Goal: Transaction & Acquisition: Book appointment/travel/reservation

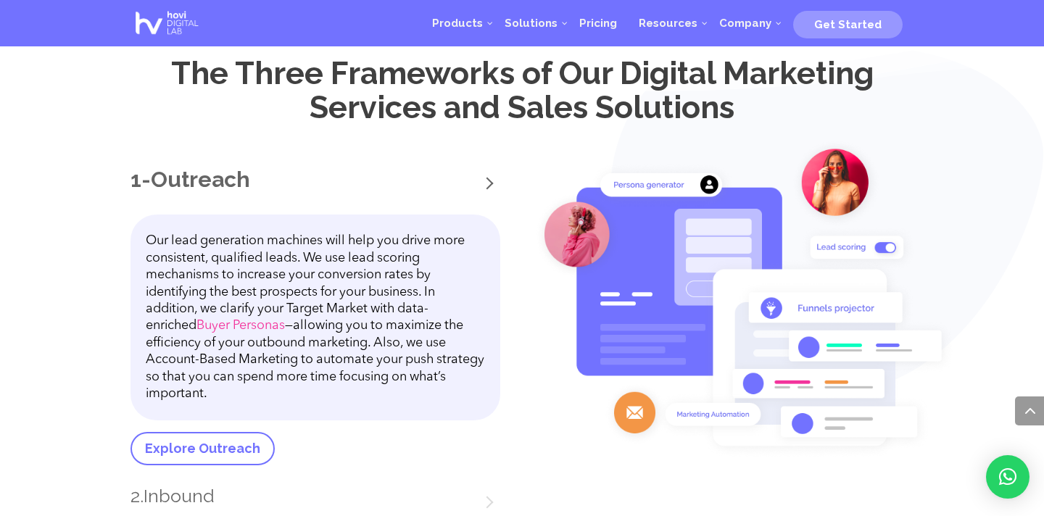
scroll to position [1793, 0]
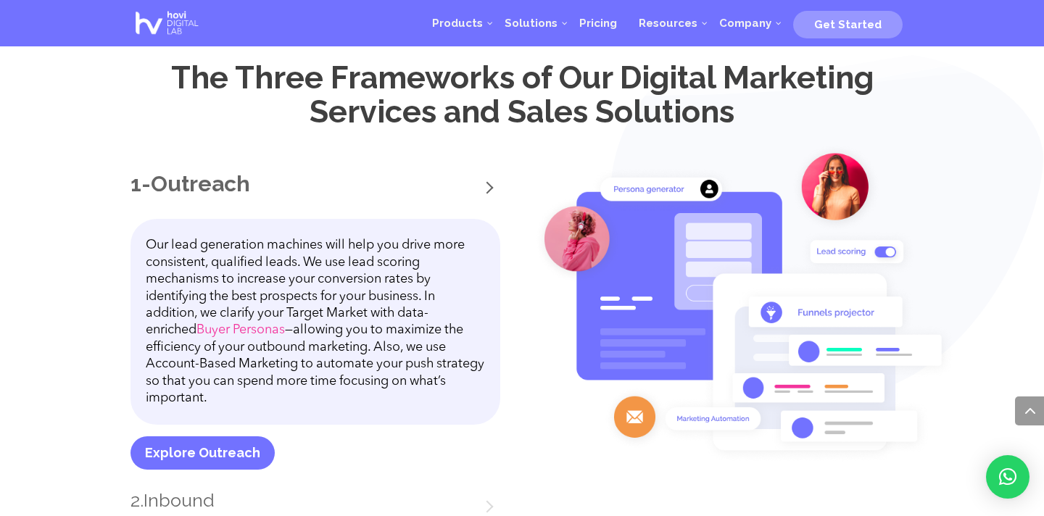
click at [199, 446] on link "Explore Outreach" at bounding box center [202, 452] width 144 height 33
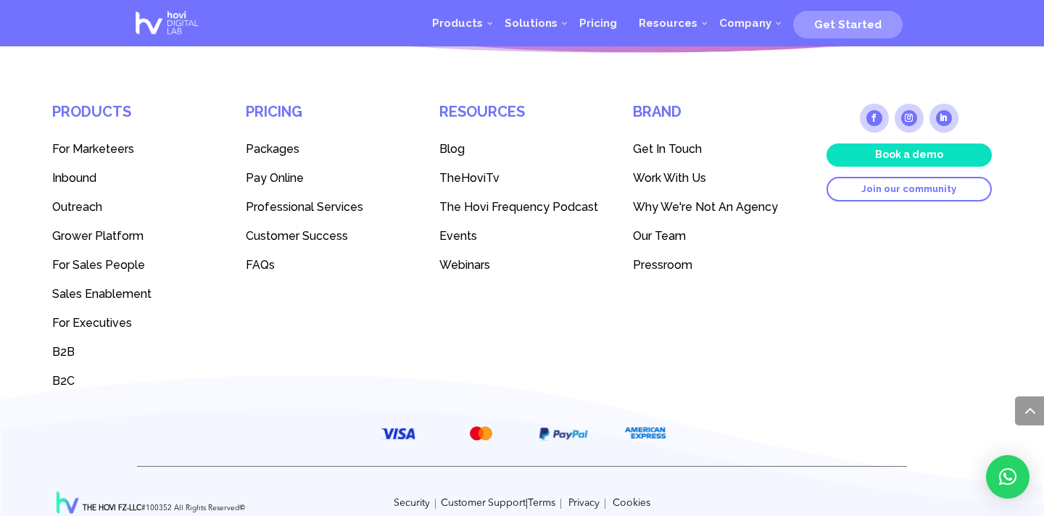
scroll to position [4087, 0]
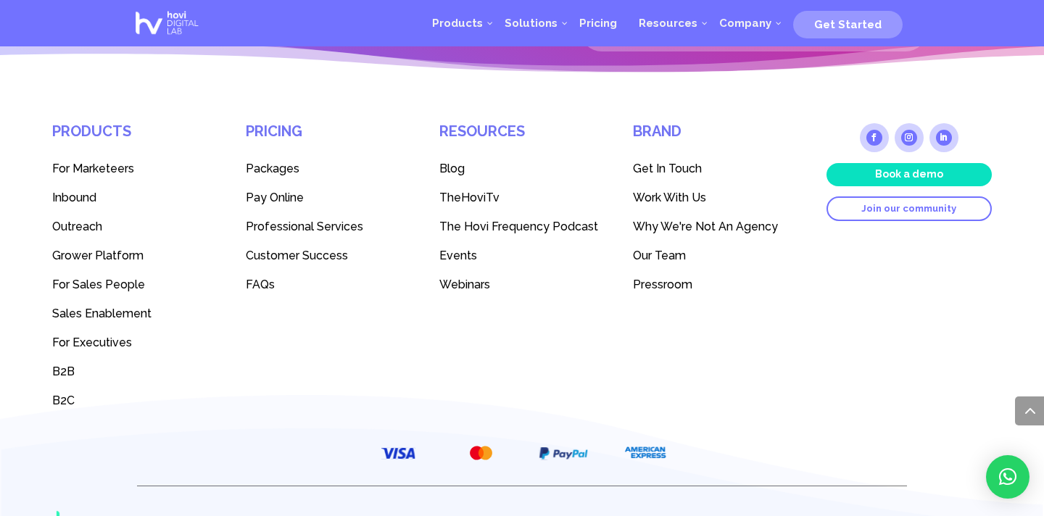
click at [867, 183] on link "Book a demo" at bounding box center [908, 174] width 165 height 23
click at [893, 171] on link "Book a demo" at bounding box center [908, 174] width 165 height 23
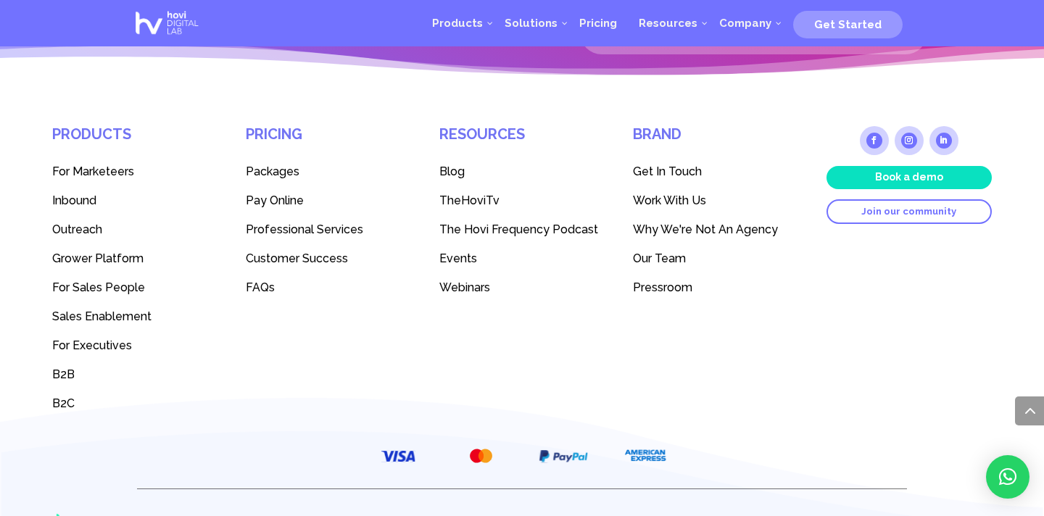
scroll to position [4084, 0]
click at [915, 179] on link "Book a demo" at bounding box center [908, 178] width 165 height 23
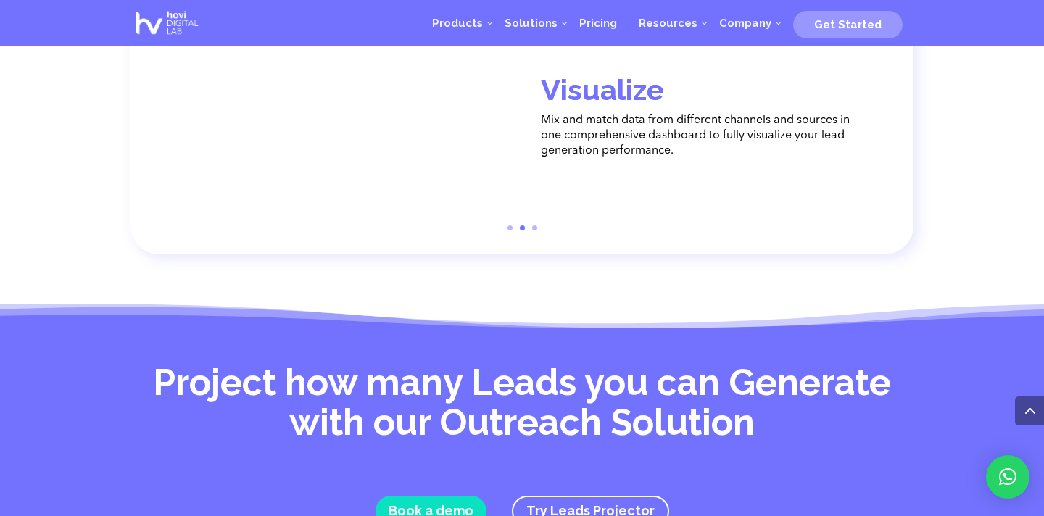
scroll to position [2656, 0]
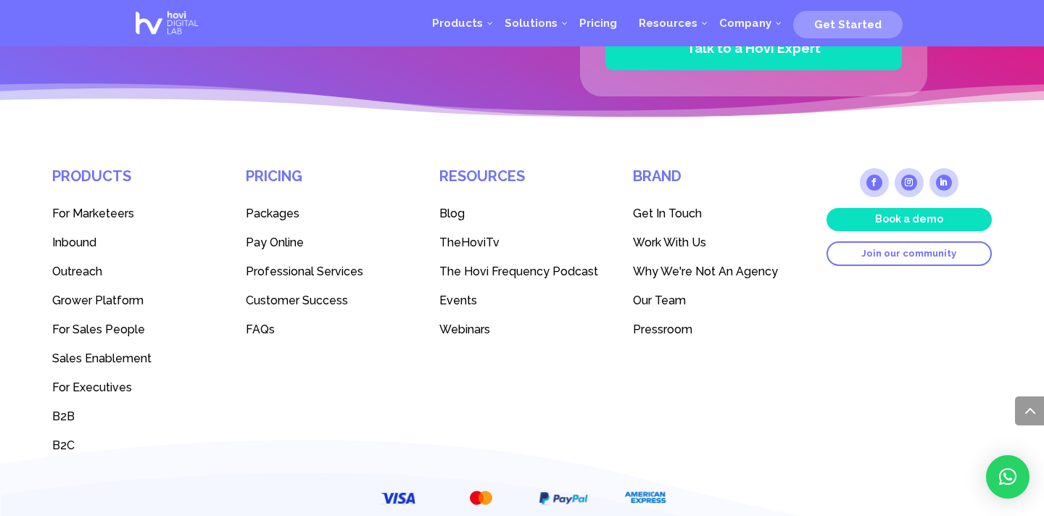
scroll to position [3978, 0]
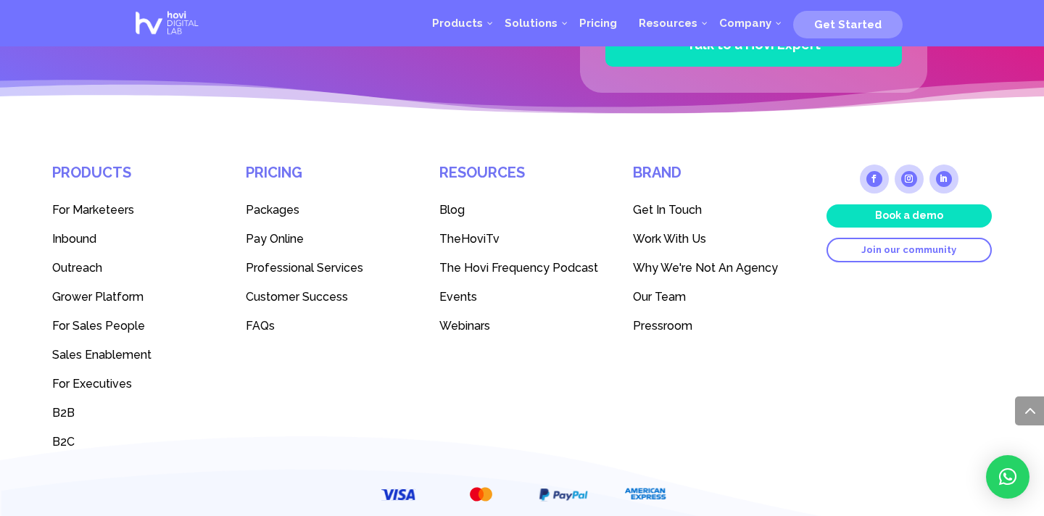
click at [907, 214] on link "Book a demo" at bounding box center [908, 215] width 165 height 23
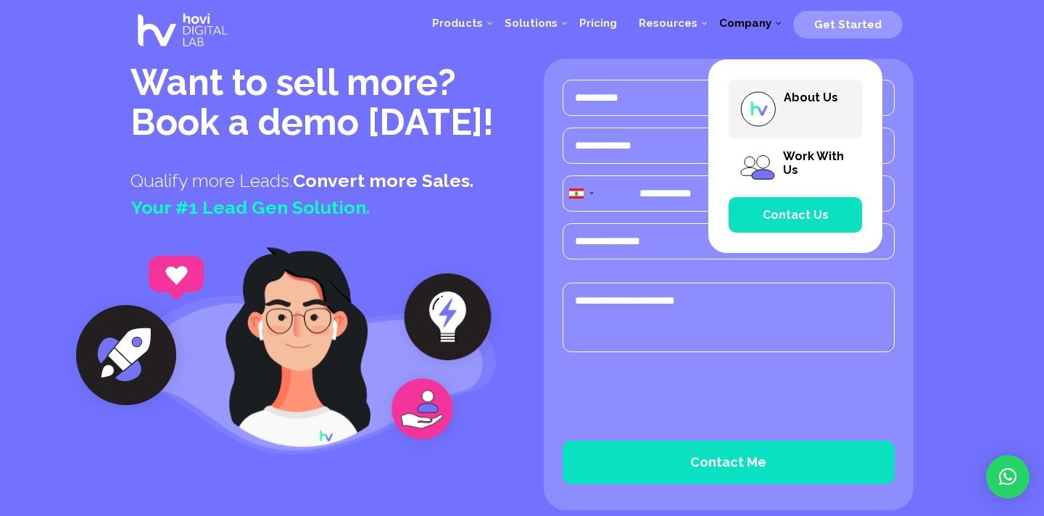
click at [776, 103] on img at bounding box center [757, 109] width 37 height 37
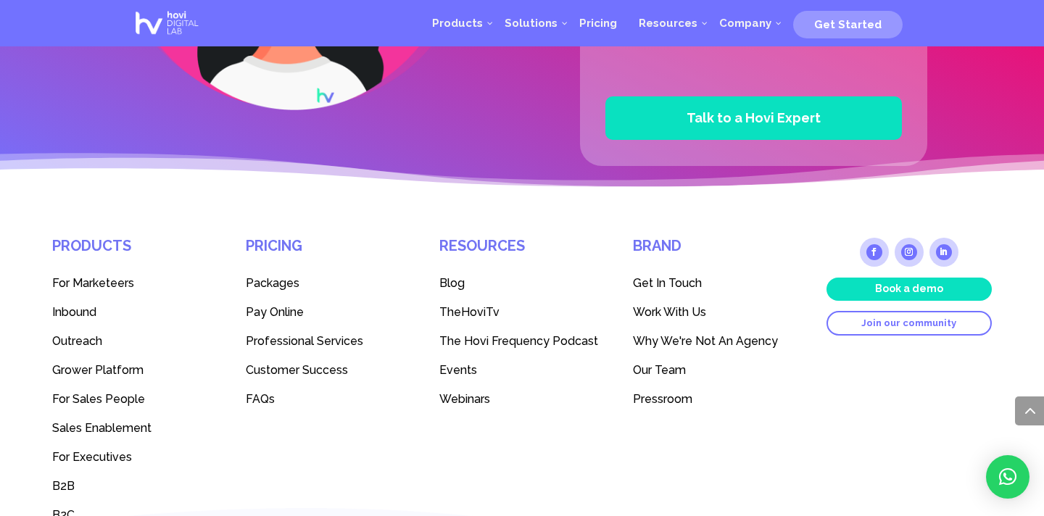
scroll to position [4058, 0]
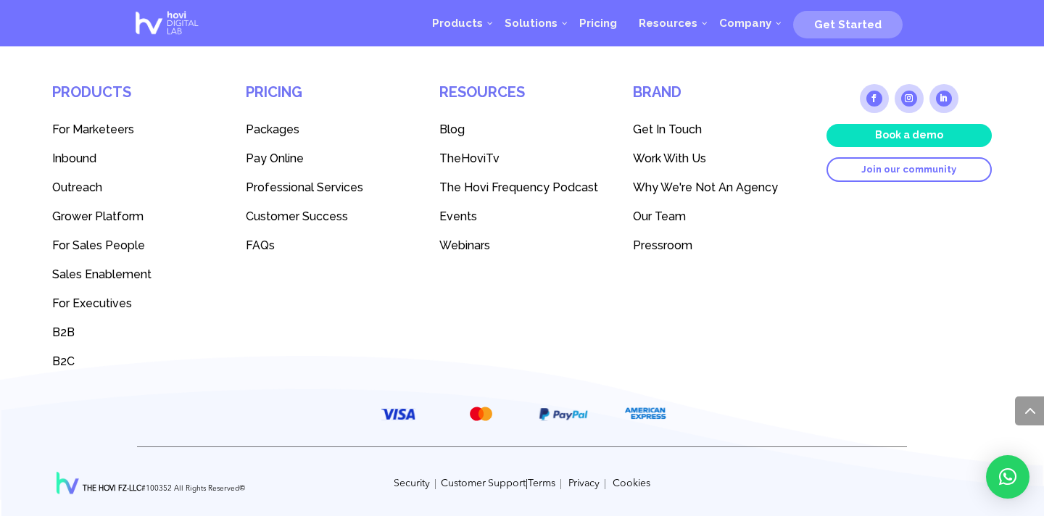
click at [894, 133] on link "Book a demo" at bounding box center [908, 135] width 165 height 23
